Goal: Navigation & Orientation: Find specific page/section

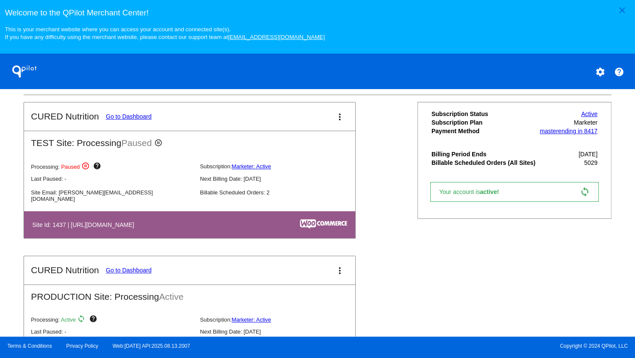
scroll to position [300, 0]
click at [123, 274] on link "Go to Dashboard" at bounding box center [129, 270] width 46 height 7
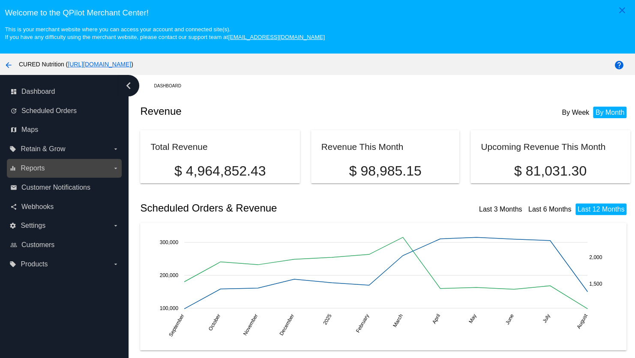
click at [75, 172] on label "equalizer Reports arrow_drop_down" at bounding box center [63, 169] width 109 height 14
click at [0, 0] on input "equalizer Reports arrow_drop_down" at bounding box center [0, 0] width 0 height 0
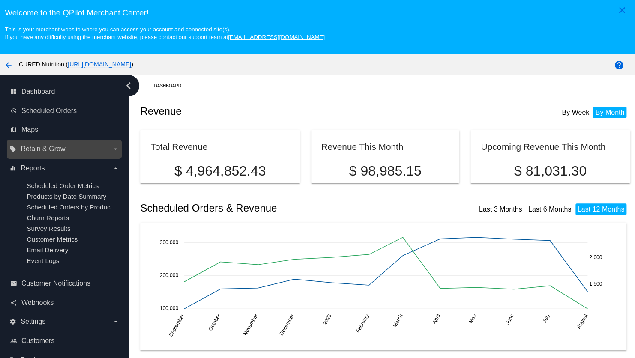
click at [47, 153] on span "Retain & Grow" at bounding box center [43, 149] width 45 height 8
click at [0, 0] on input "local_offer Retain & Grow arrow_drop_down" at bounding box center [0, 0] width 0 height 0
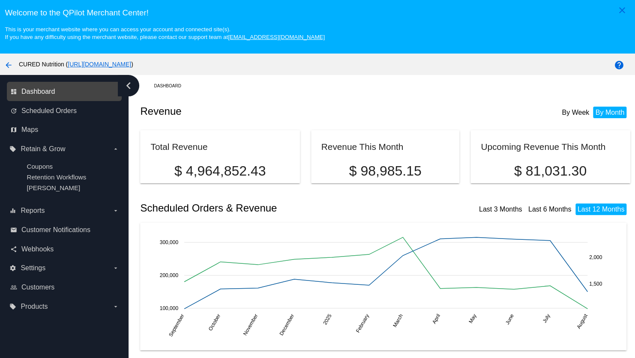
click at [48, 96] on span "Dashboard" at bounding box center [37, 92] width 33 height 8
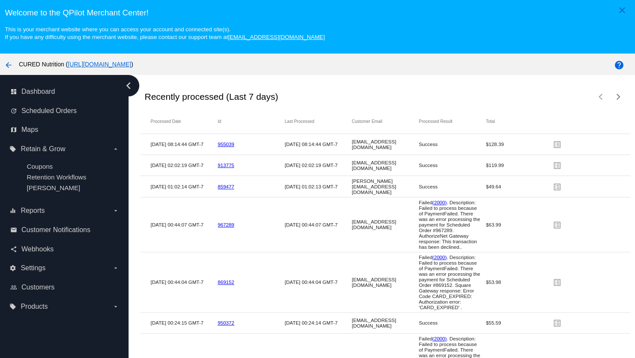
scroll to position [1544, 0]
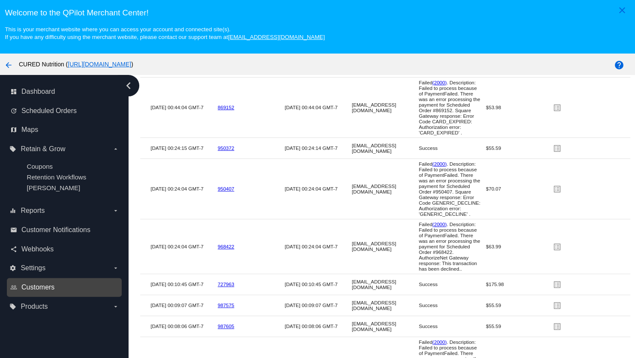
click at [46, 290] on span "Customers" at bounding box center [37, 288] width 33 height 8
